Goal: Information Seeking & Learning: Learn about a topic

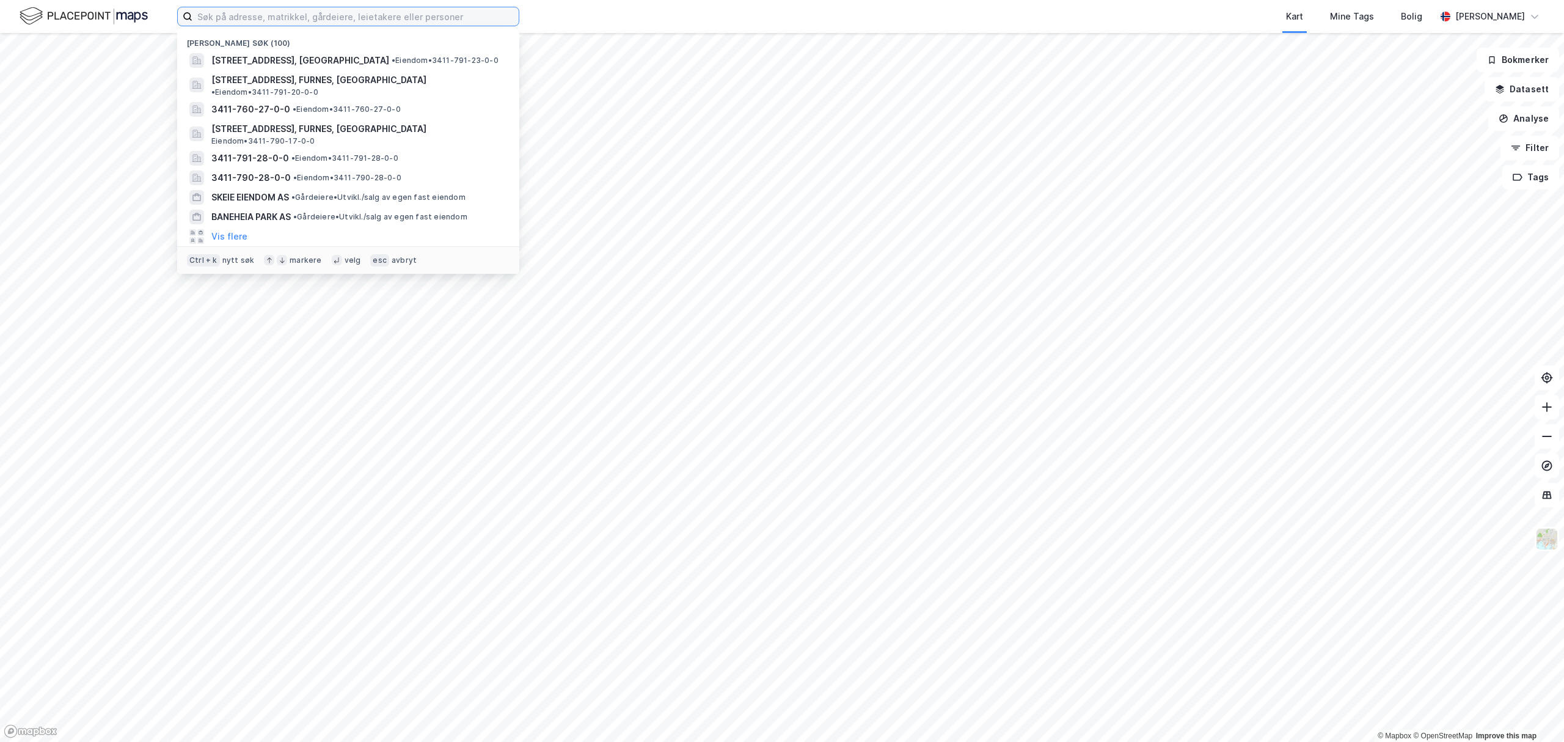
click at [377, 13] on input at bounding box center [355, 16] width 326 height 18
paste input "Tempus Eiendom AS"
click at [257, 15] on input "Tempus Eiendom AS" at bounding box center [355, 16] width 326 height 18
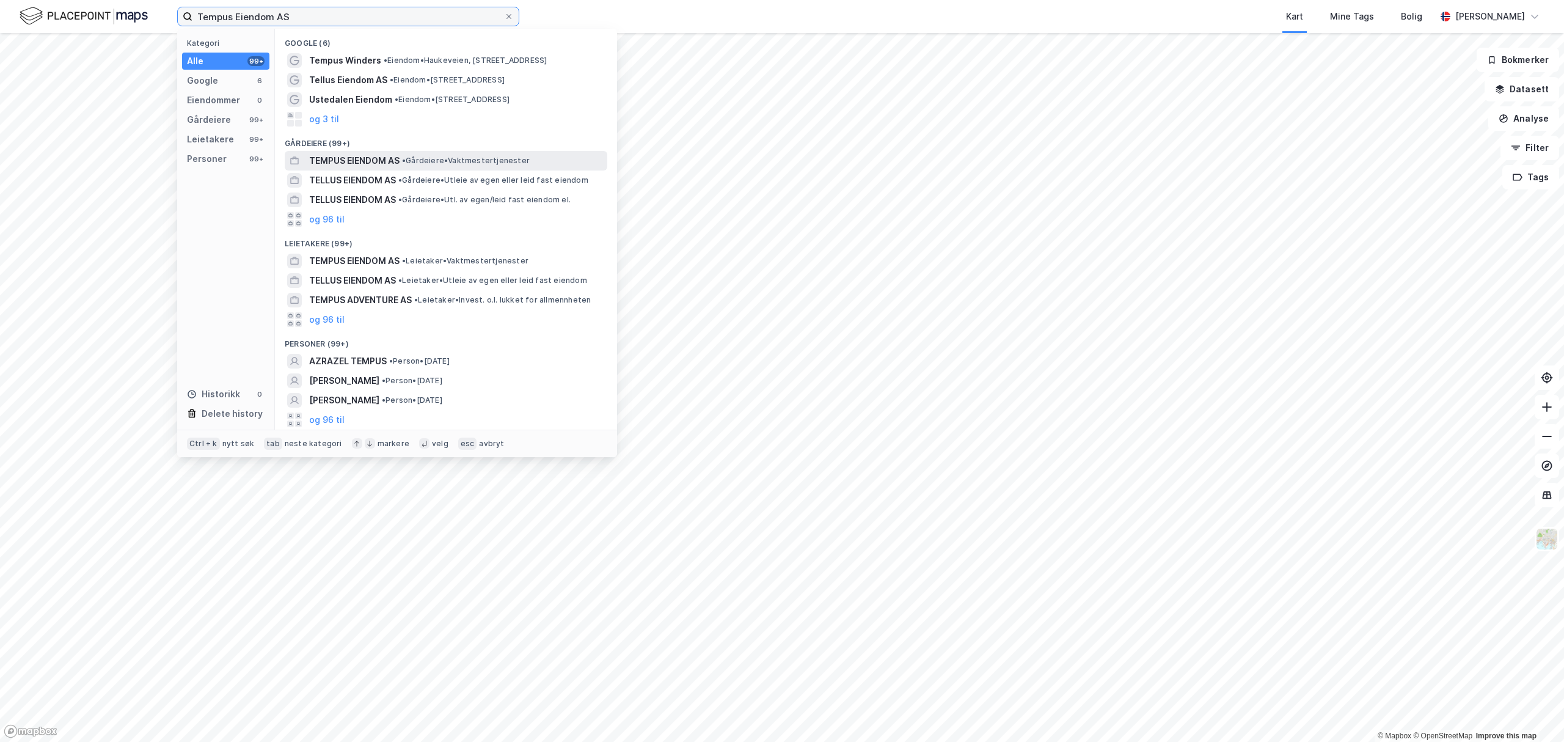
type input "Tempus Eiendom AS"
click at [358, 162] on span "TEMPUS EIENDOM AS" at bounding box center [354, 160] width 90 height 15
